Goal: Information Seeking & Learning: Learn about a topic

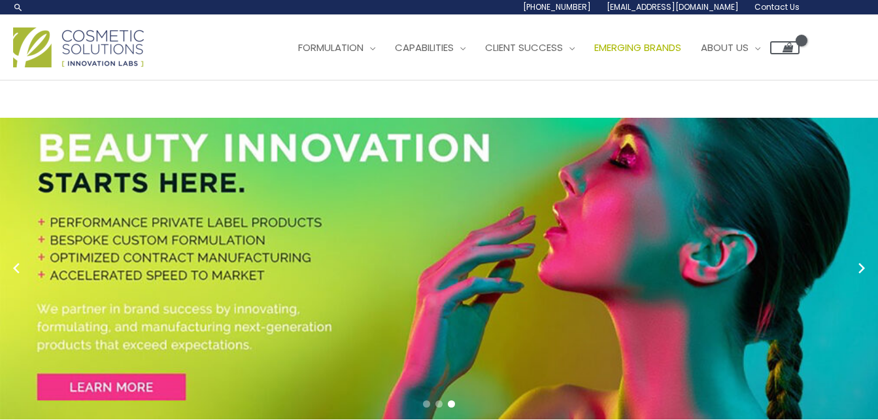
click at [594, 54] on span "Emerging Brands" at bounding box center [637, 48] width 87 height 14
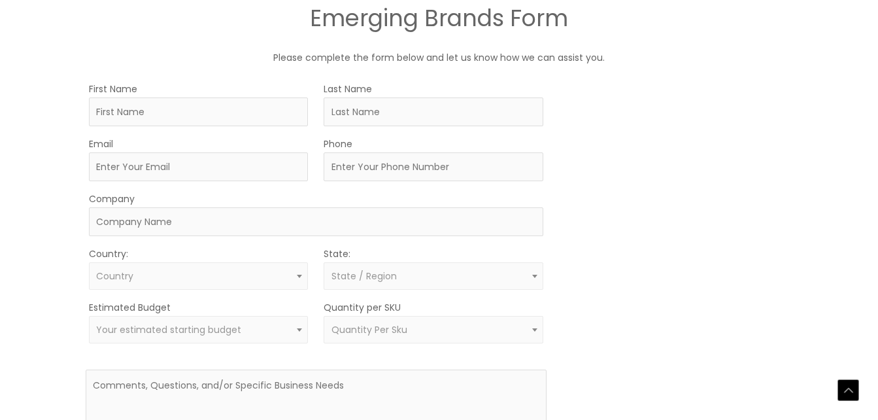
scroll to position [1100, 0]
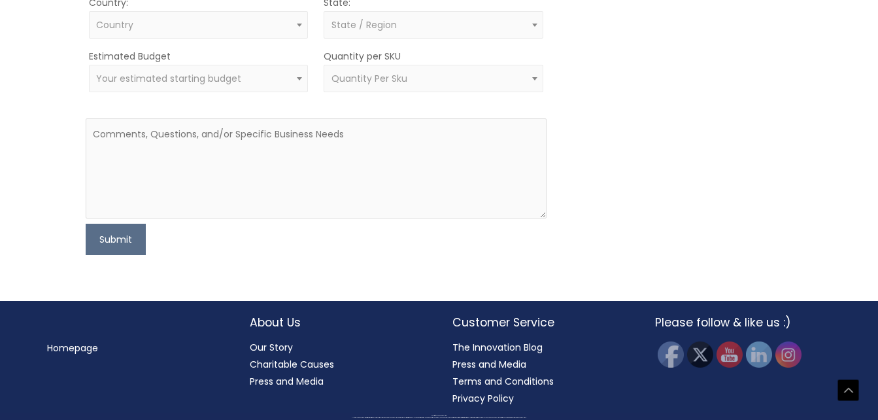
click at [697, 253] on div "MOQ TRIGGER STEP 2 TRIGGER" at bounding box center [677, 41] width 230 height 425
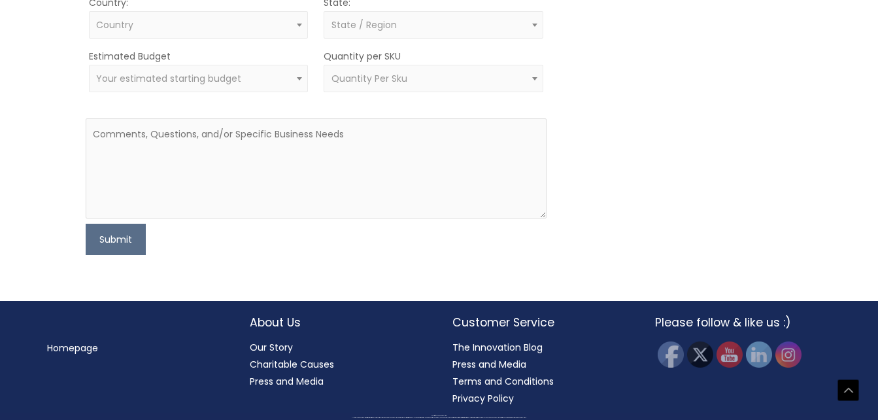
click at [646, 130] on div "MOQ TRIGGER STEP 2 TRIGGER" at bounding box center [677, 41] width 230 height 425
click at [325, 363] on link "Charitable Causes" at bounding box center [292, 363] width 84 height 13
click at [631, 174] on div "MOQ TRIGGER STEP 2 TRIGGER" at bounding box center [677, 41] width 230 height 425
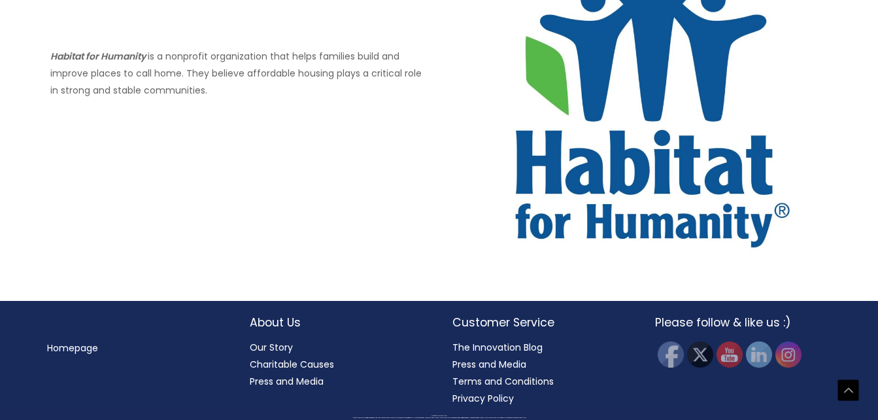
scroll to position [1359, 0]
